Goal: Task Accomplishment & Management: Use online tool/utility

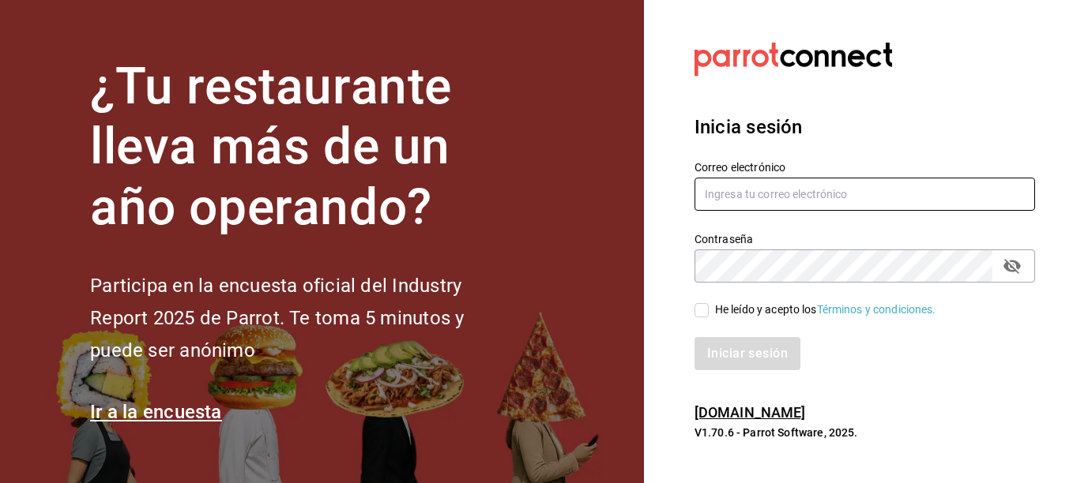
type input "ingrid@eline.mx"
click at [702, 308] on input "He leído y acepto los Términos y condiciones." at bounding box center [701, 310] width 14 height 14
checkbox input "true"
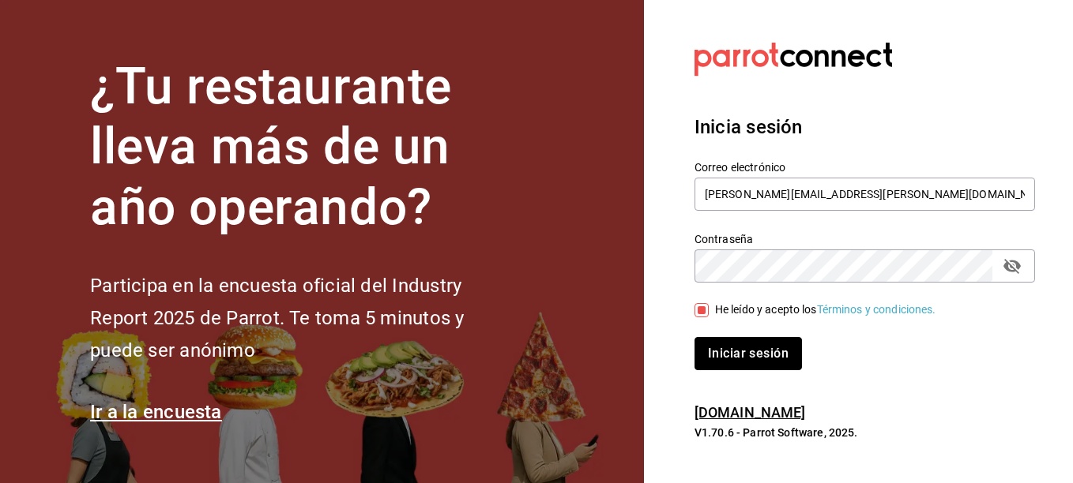
drag, startPoint x: 742, startPoint y: 352, endPoint x: 717, endPoint y: 360, distance: 26.0
click at [717, 360] on button "Iniciar sesión" at bounding box center [747, 353] width 107 height 33
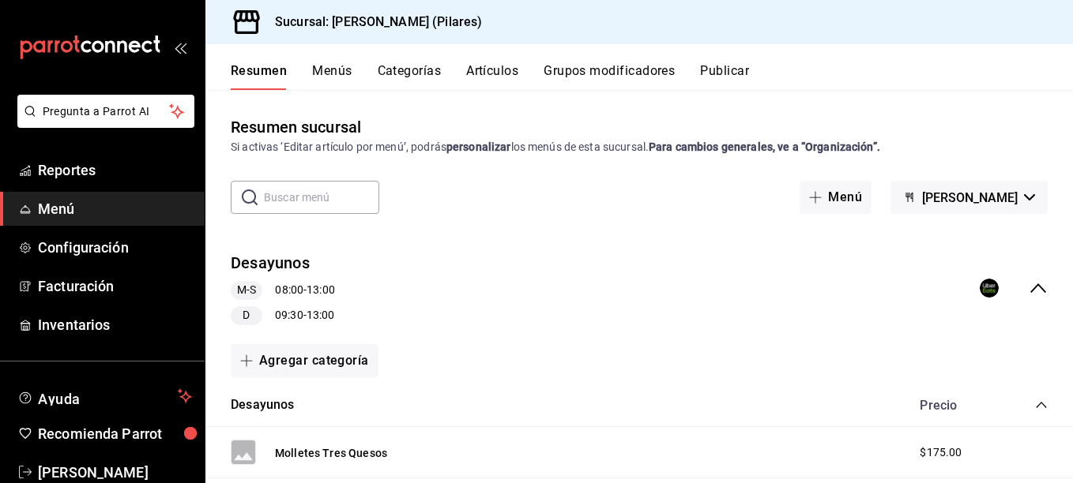
click at [483, 67] on button "Artículos" at bounding box center [492, 76] width 52 height 27
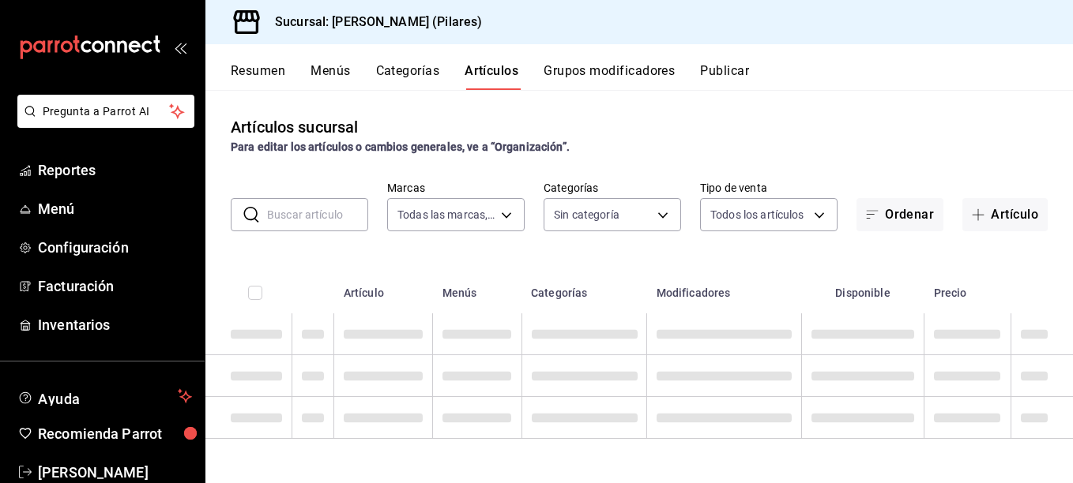
type input "0db806fa-6d05-492a-852f-52e7defb740f"
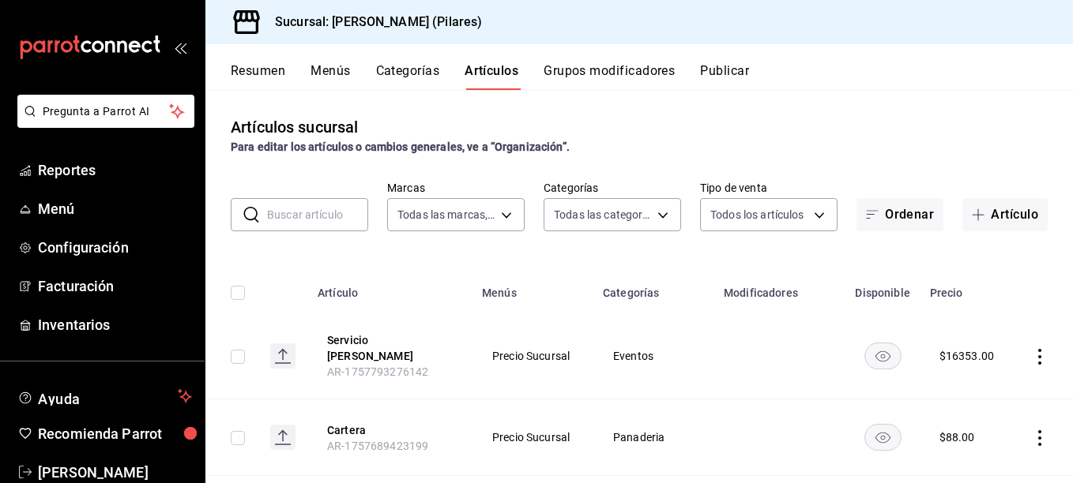
type input "0c1cb2c6-8ade-4a80-9de8-720c50778072,d162b8ab-da43-4c9a-8bcb-be3201c8e193,49880…"
click at [978, 213] on button "Artículo" at bounding box center [1004, 214] width 85 height 33
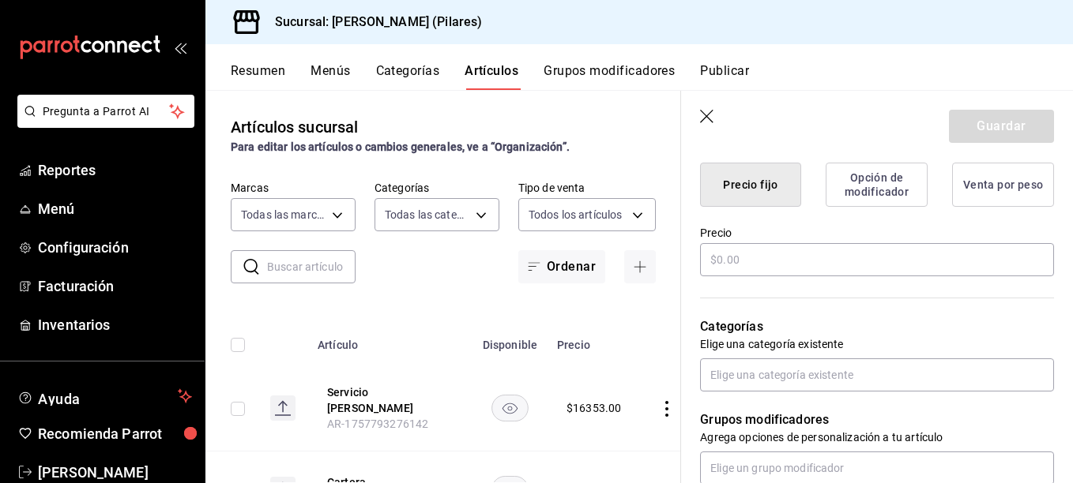
scroll to position [408, 0]
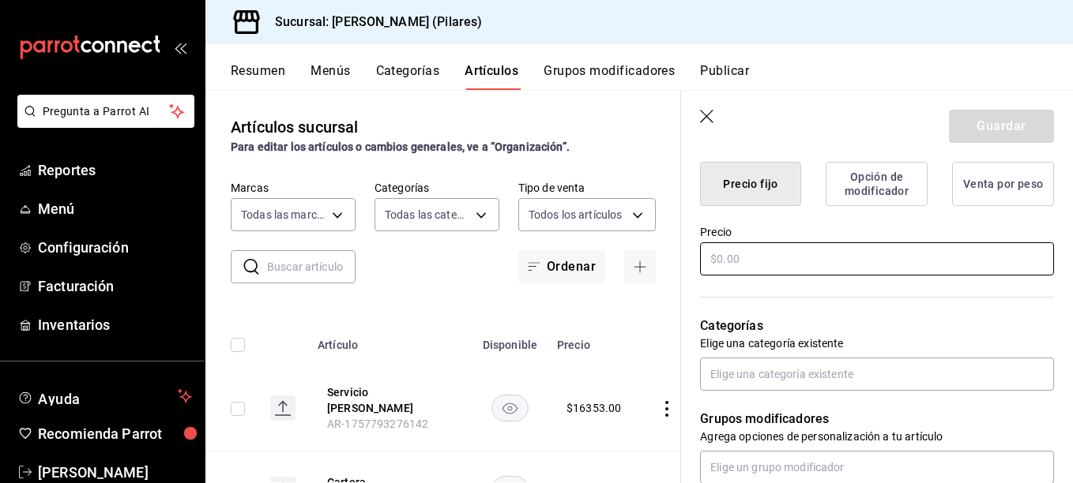
type input "Menu 1"
click at [743, 246] on input "text" at bounding box center [877, 259] width 354 height 33
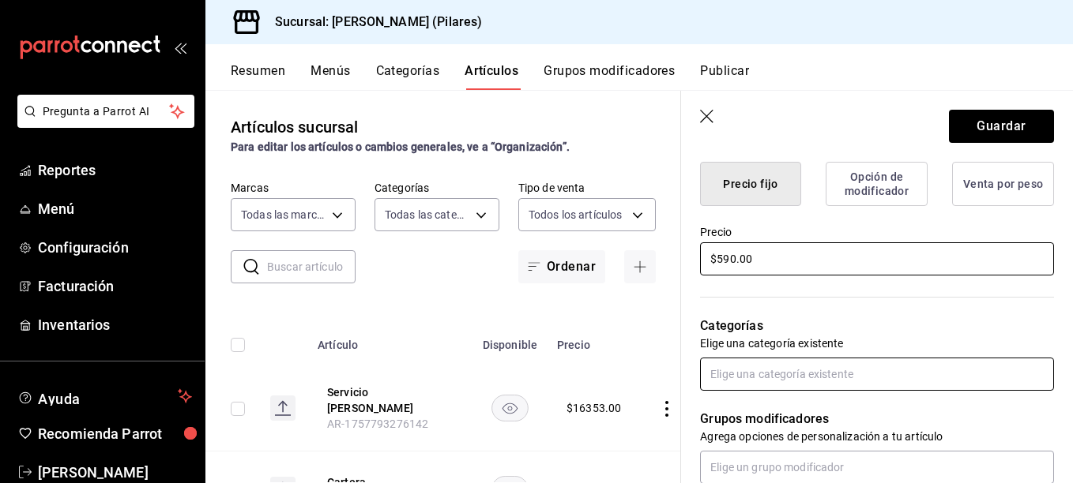
type input "$590.00"
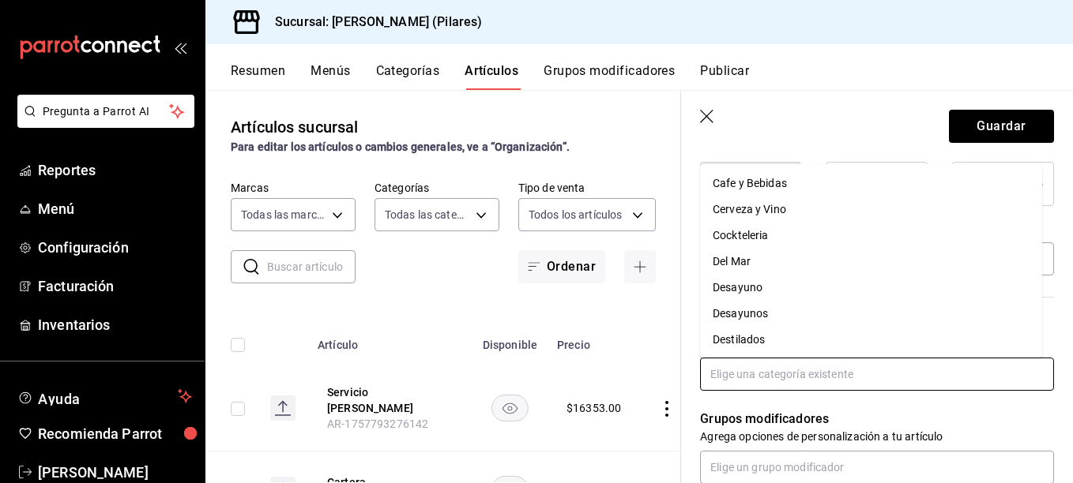
click at [736, 384] on input "text" at bounding box center [877, 374] width 354 height 33
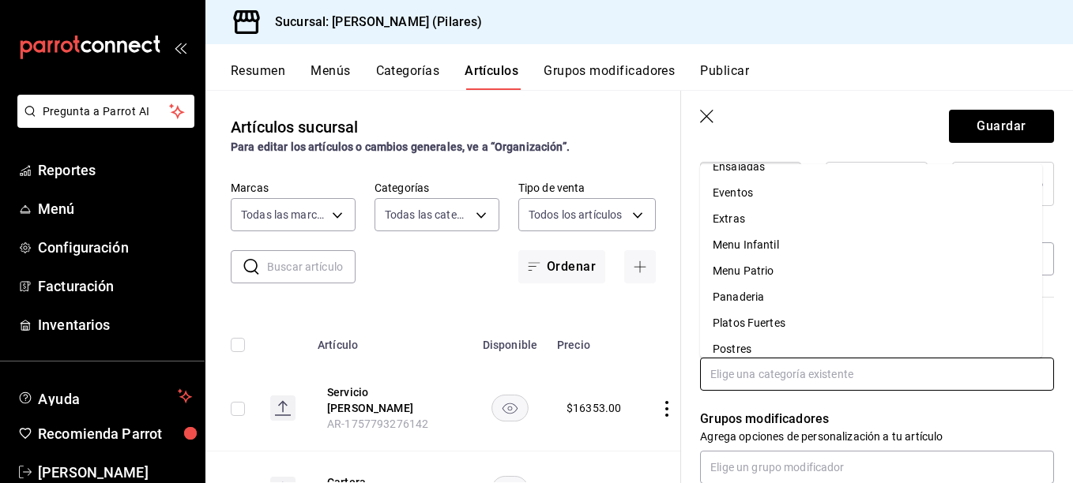
scroll to position [203, 0]
click at [749, 188] on li "Eventos" at bounding box center [871, 189] width 342 height 26
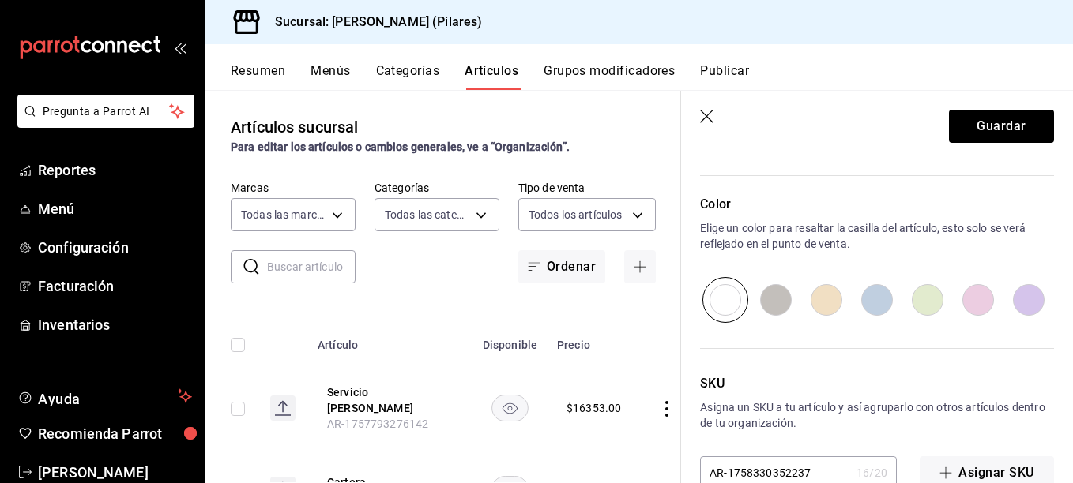
scroll to position [832, 0]
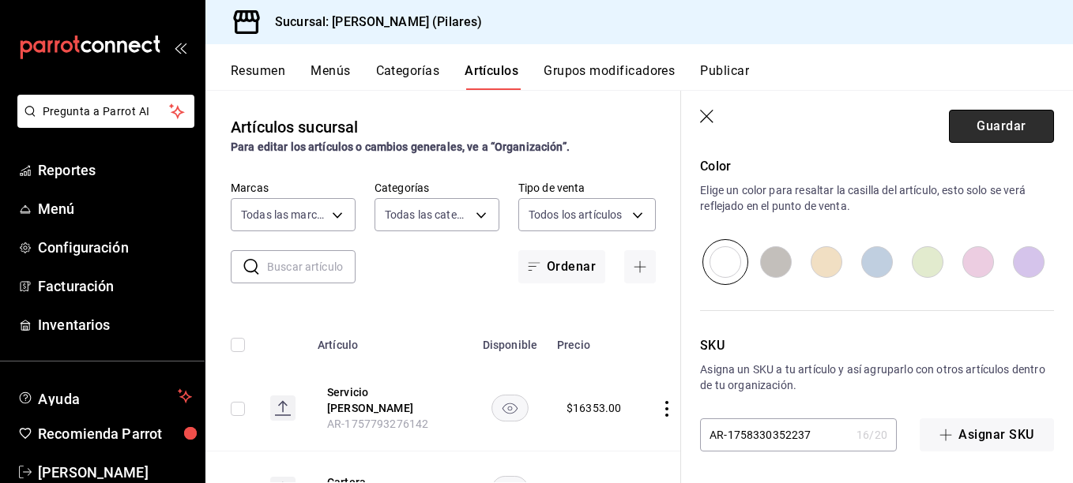
click at [976, 127] on button "Guardar" at bounding box center [1001, 126] width 105 height 33
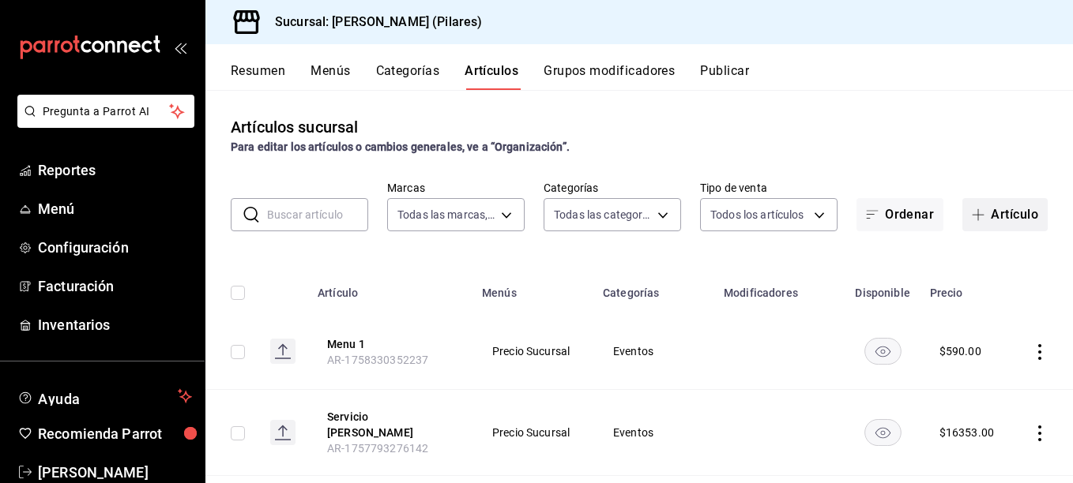
click at [972, 214] on icon "button" at bounding box center [978, 215] width 13 height 13
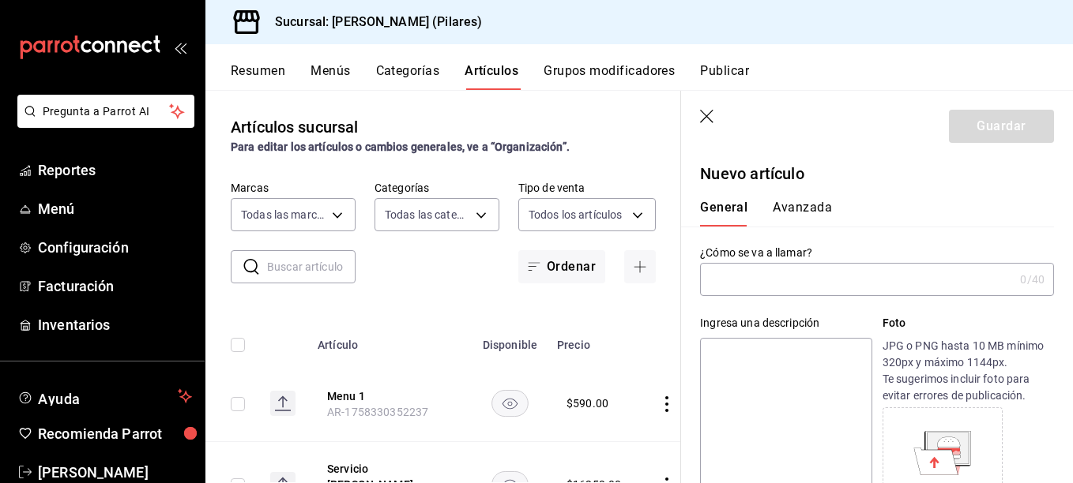
type input "m"
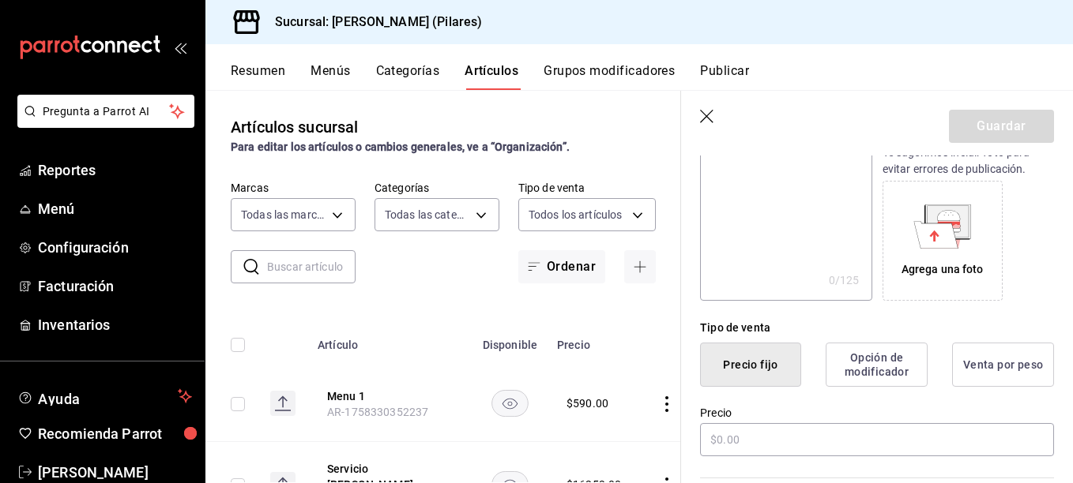
scroll to position [231, 0]
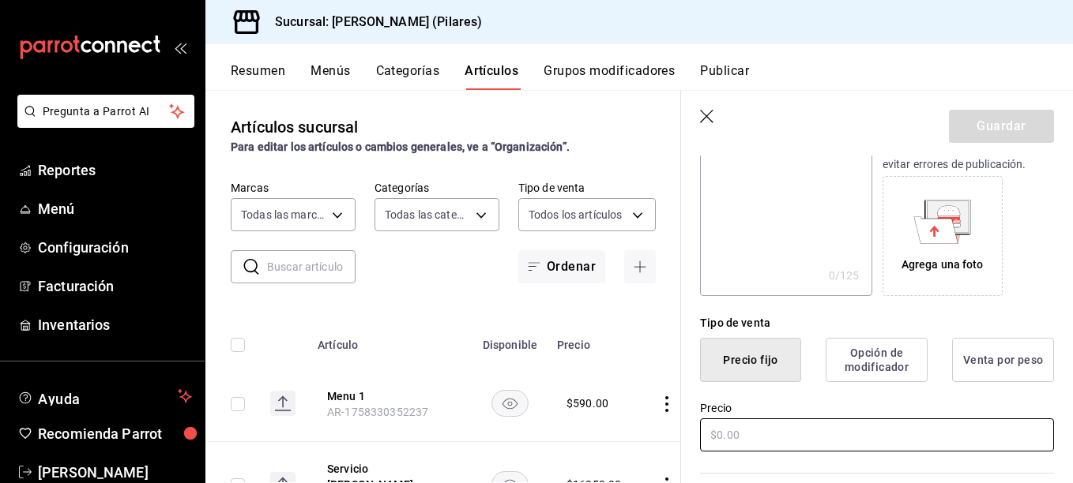
type input "Menu 2"
click at [747, 427] on input "text" at bounding box center [877, 435] width 354 height 33
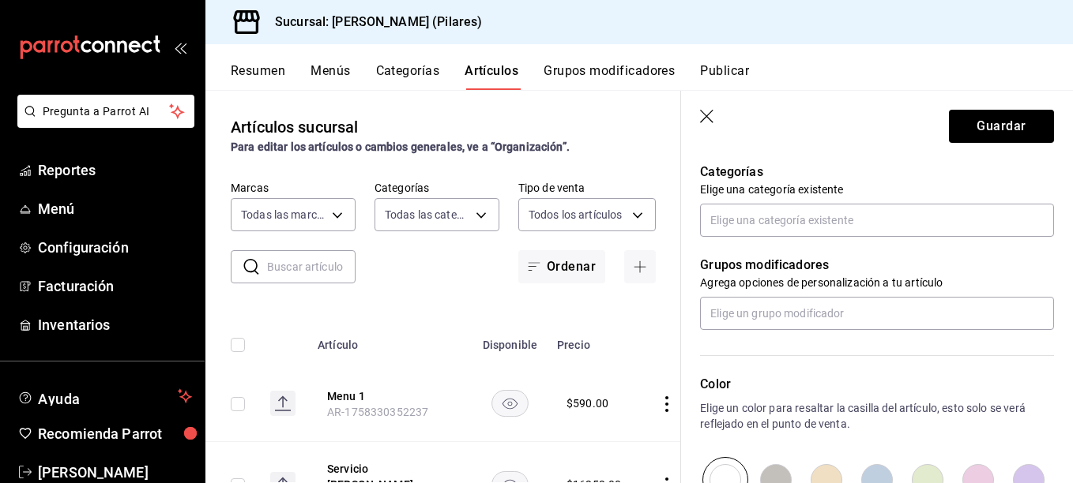
scroll to position [562, 0]
type input "$730.00"
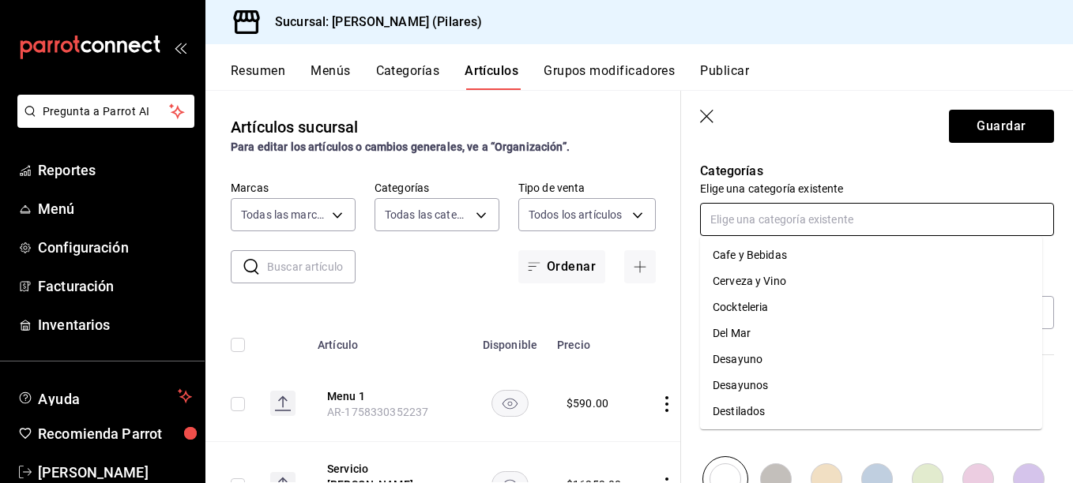
click at [751, 206] on input "text" at bounding box center [877, 219] width 354 height 33
click at [739, 358] on li "Eventos" at bounding box center [871, 364] width 342 height 26
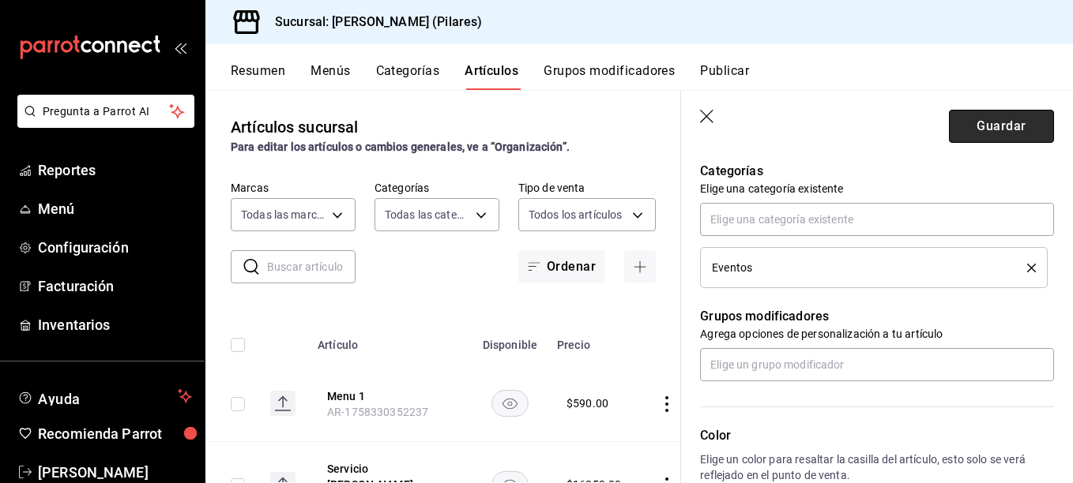
click at [991, 136] on button "Guardar" at bounding box center [1001, 126] width 105 height 33
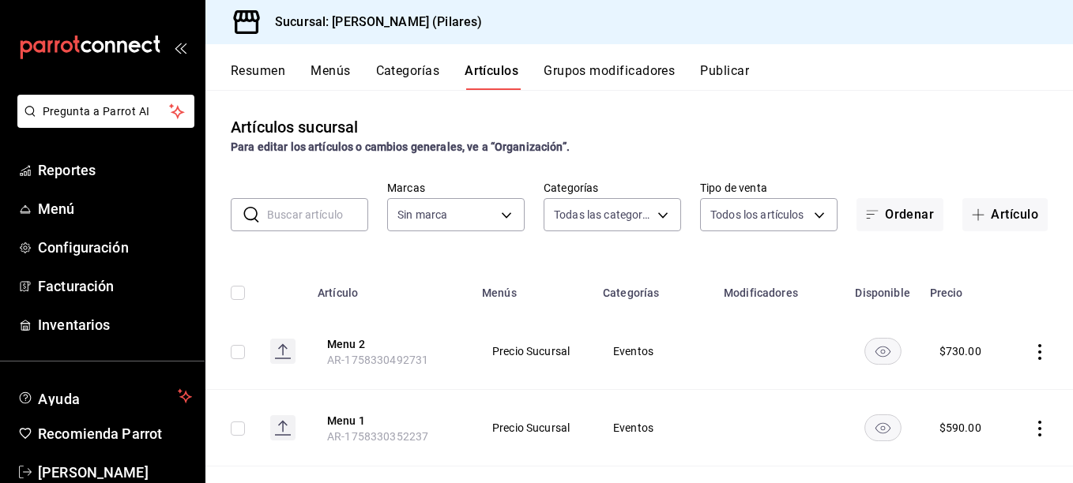
type input "0c1cb2c6-8ade-4a80-9de8-720c50778072,d162b8ab-da43-4c9a-8bcb-be3201c8e193,49880…"
type input "0db806fa-6d05-492a-852f-52e7defb740f"
type input "0c1cb2c6-8ade-4a80-9de8-720c50778072,d162b8ab-da43-4c9a-8bcb-be3201c8e193,49880…"
type input "0db806fa-6d05-492a-852f-52e7defb740f"
type input "0c1cb2c6-8ade-4a80-9de8-720c50778072,d162b8ab-da43-4c9a-8bcb-be3201c8e193,49880…"
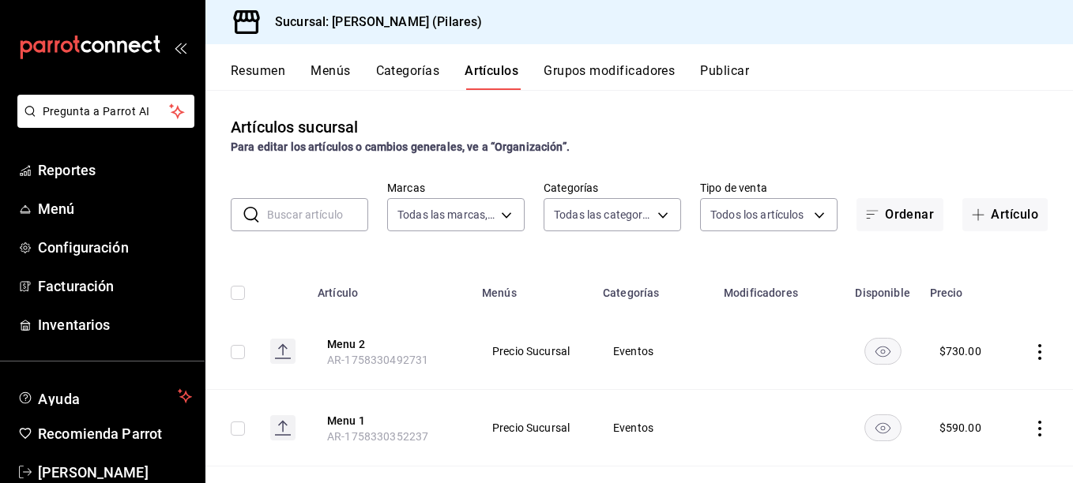
type input "0db806fa-6d05-492a-852f-52e7defb740f"
